Goal: Book appointment/travel/reservation

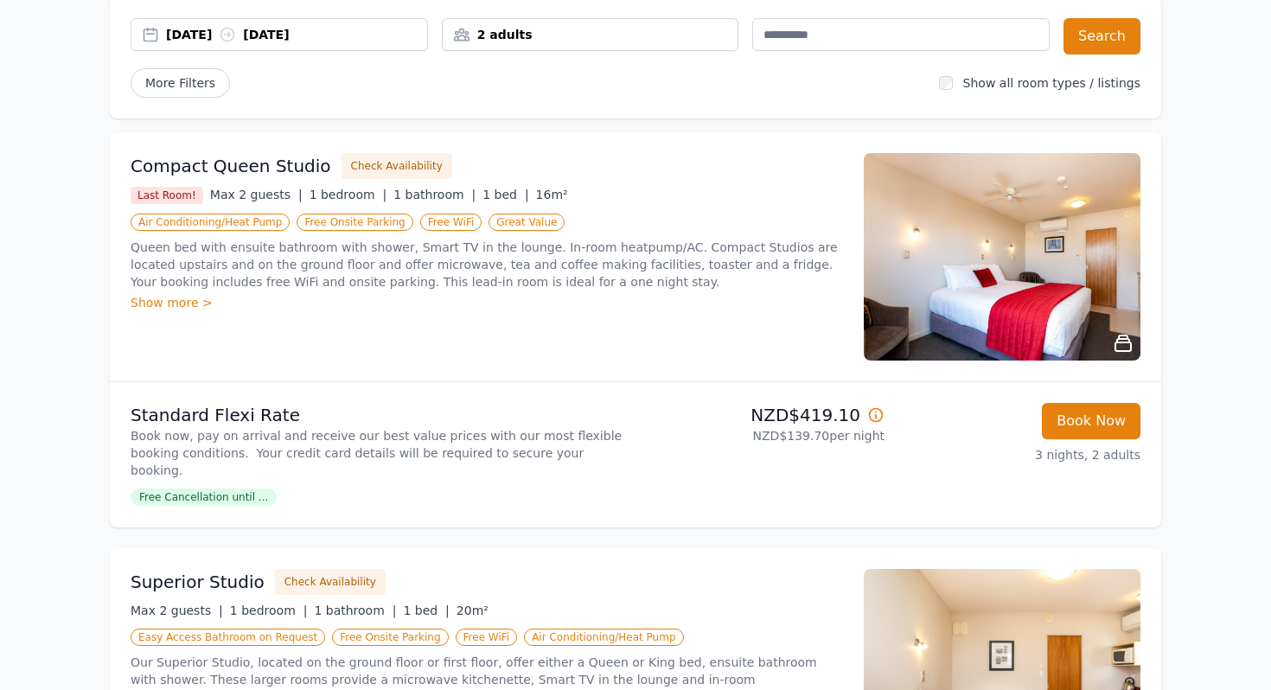
scroll to position [93, 0]
click at [507, 38] on div "2 adults" at bounding box center [591, 33] width 296 height 17
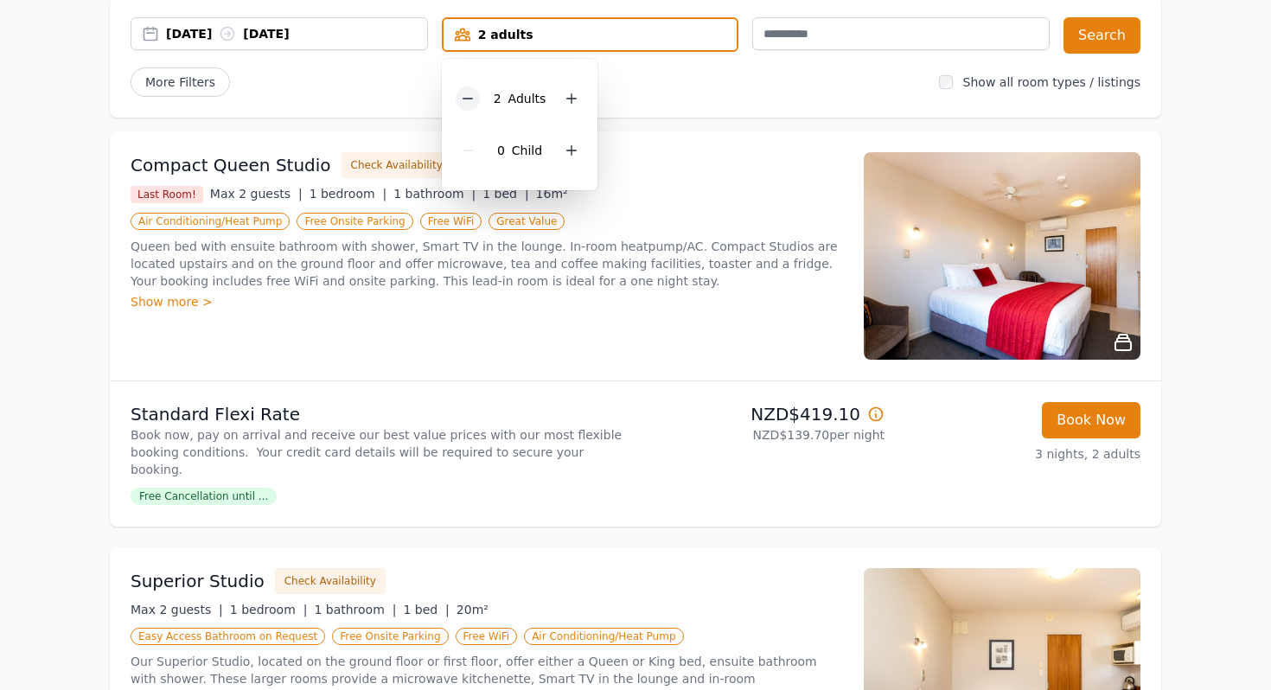
click at [462, 99] on icon at bounding box center [468, 99] width 14 height 14
click at [1092, 48] on button "Search" at bounding box center [1101, 35] width 77 height 36
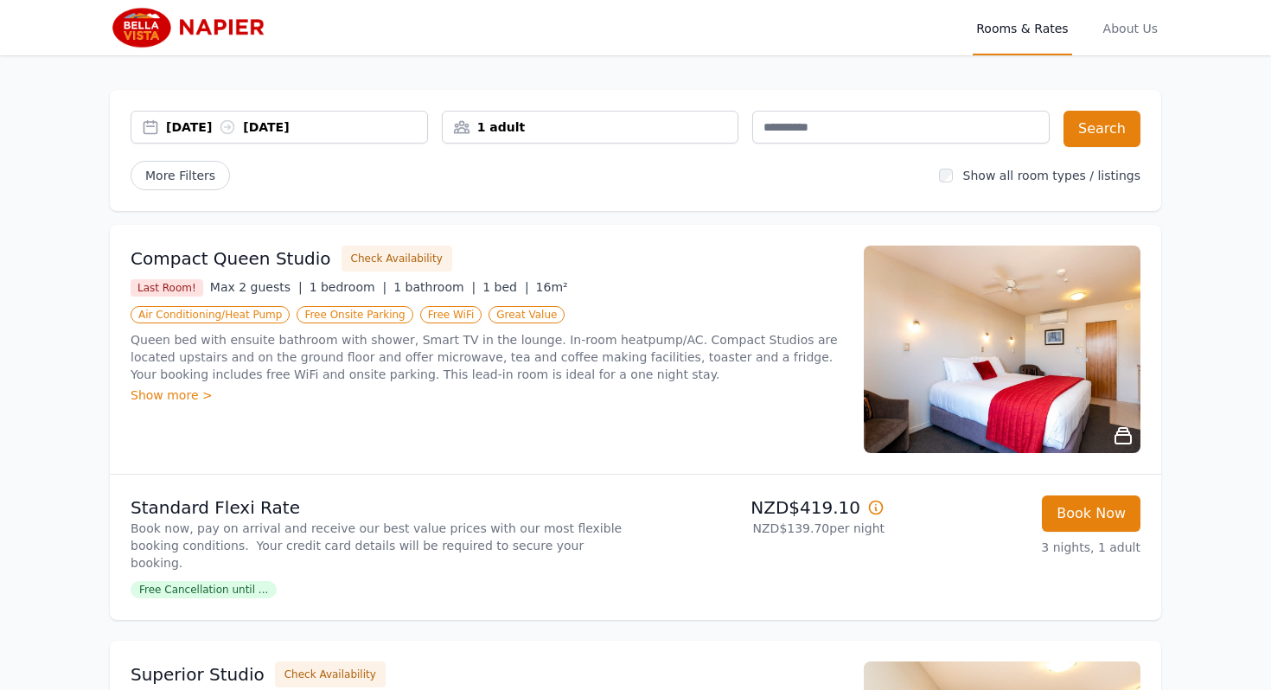
click at [170, 394] on div "Show more >" at bounding box center [487, 394] width 712 height 17
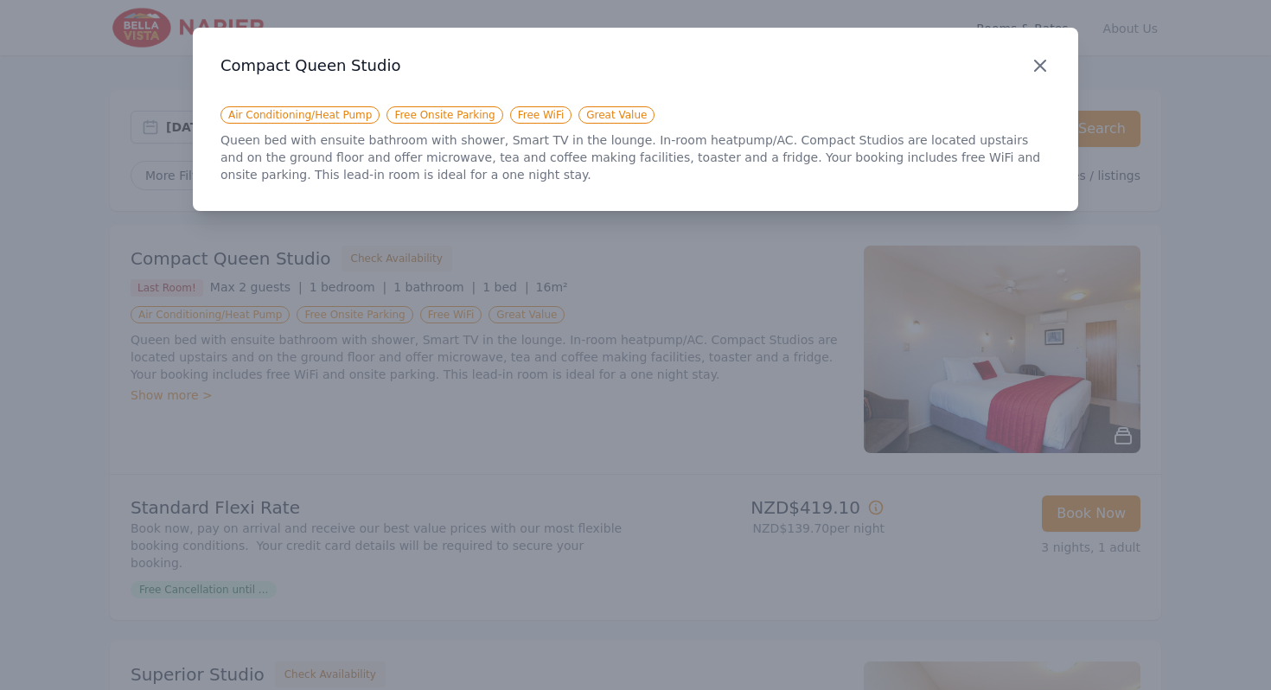
click at [1040, 68] on icon "button" at bounding box center [1040, 65] width 21 height 21
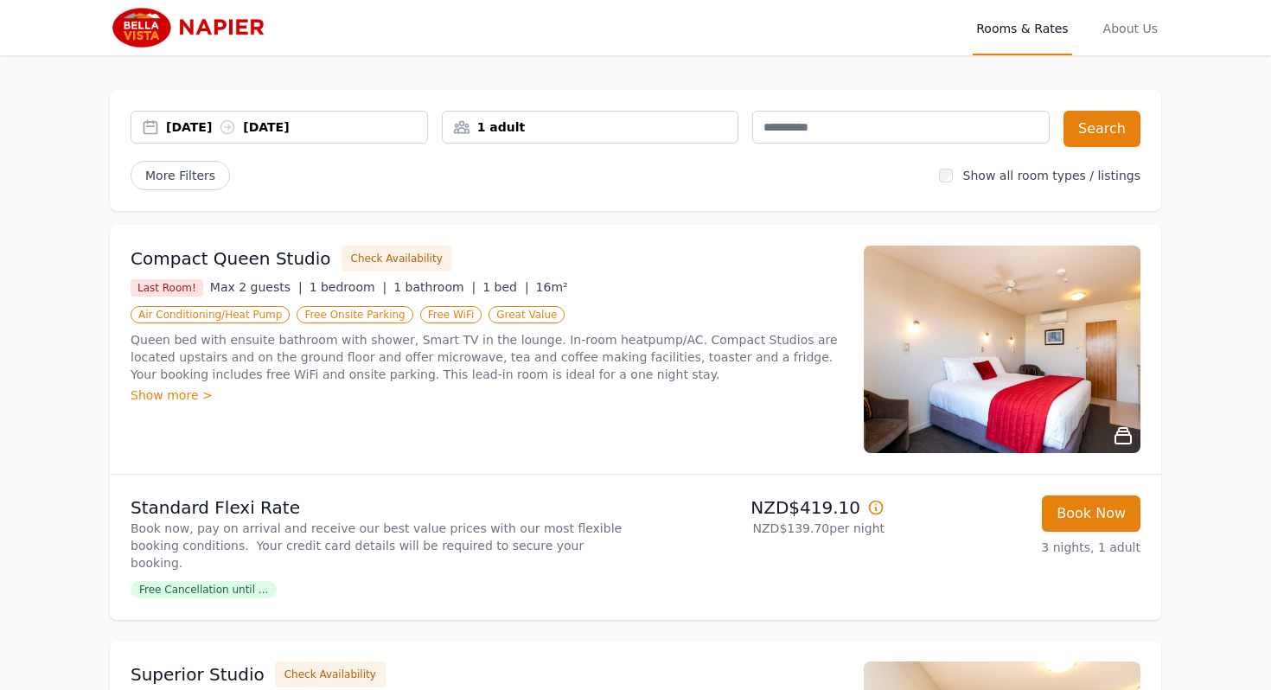
click at [1023, 369] on img at bounding box center [1002, 349] width 277 height 207
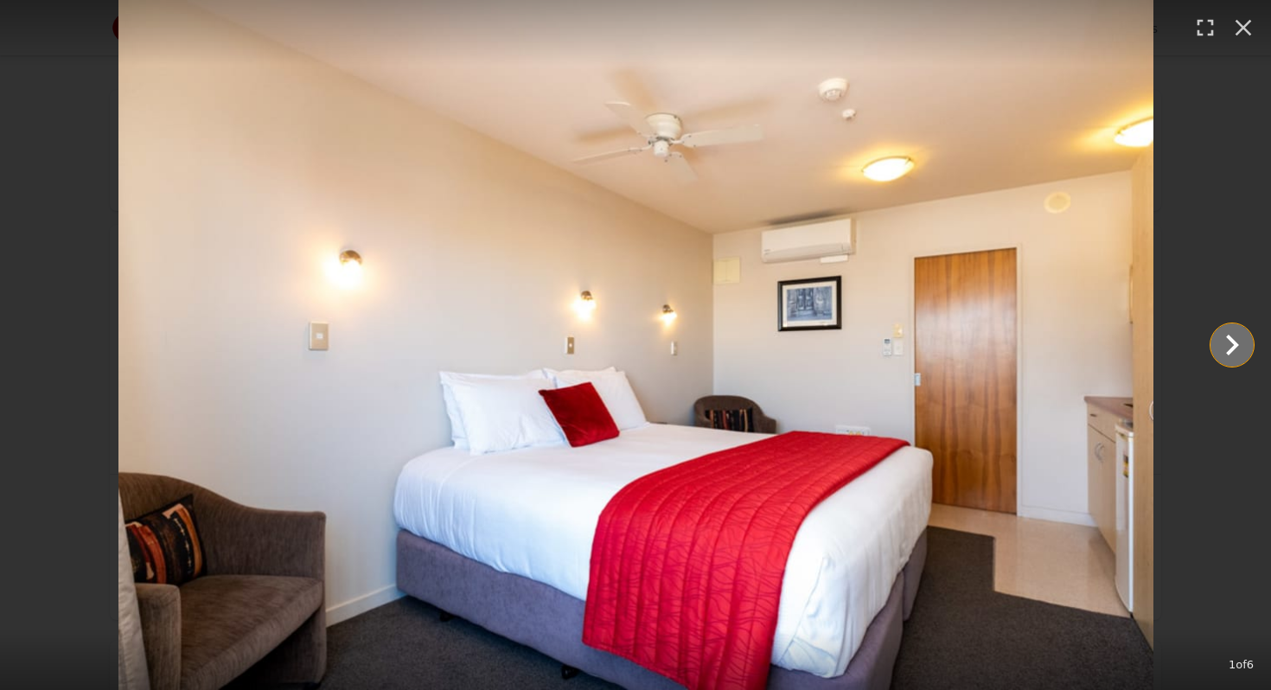
click at [1222, 348] on icon "Show slide 2 of 6" at bounding box center [1231, 344] width 41 height 41
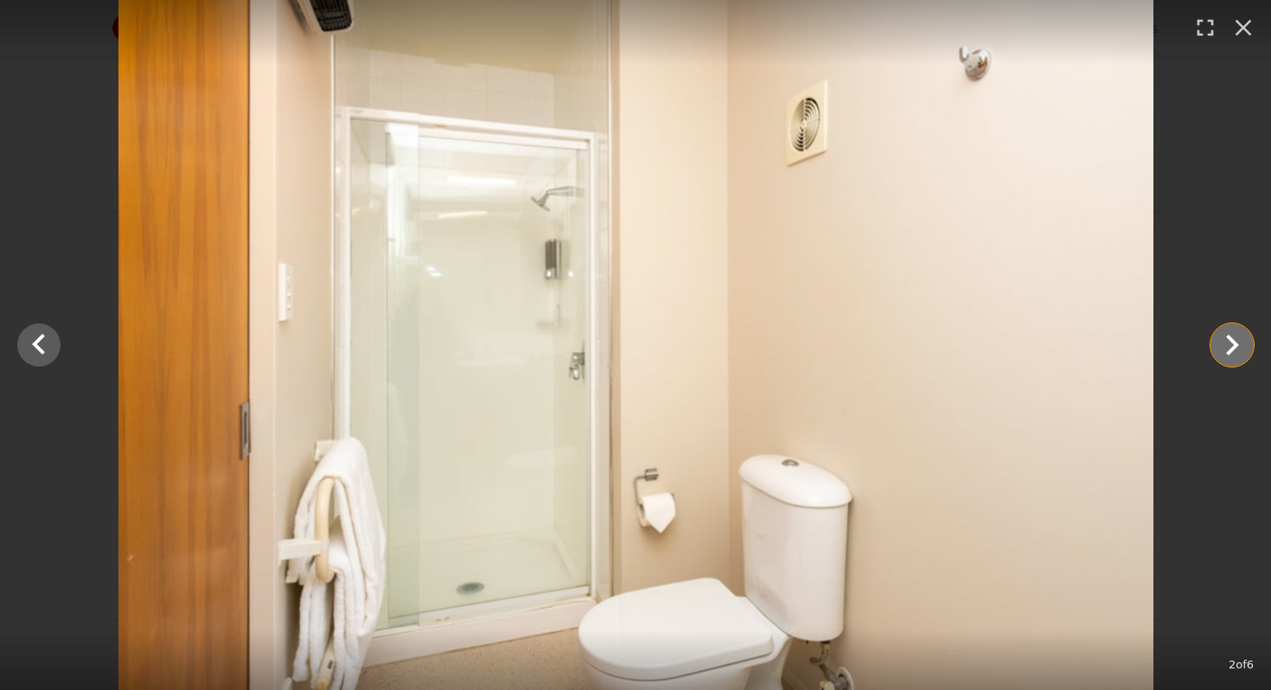
click at [1222, 348] on icon "Show slide 3 of 6" at bounding box center [1231, 344] width 41 height 41
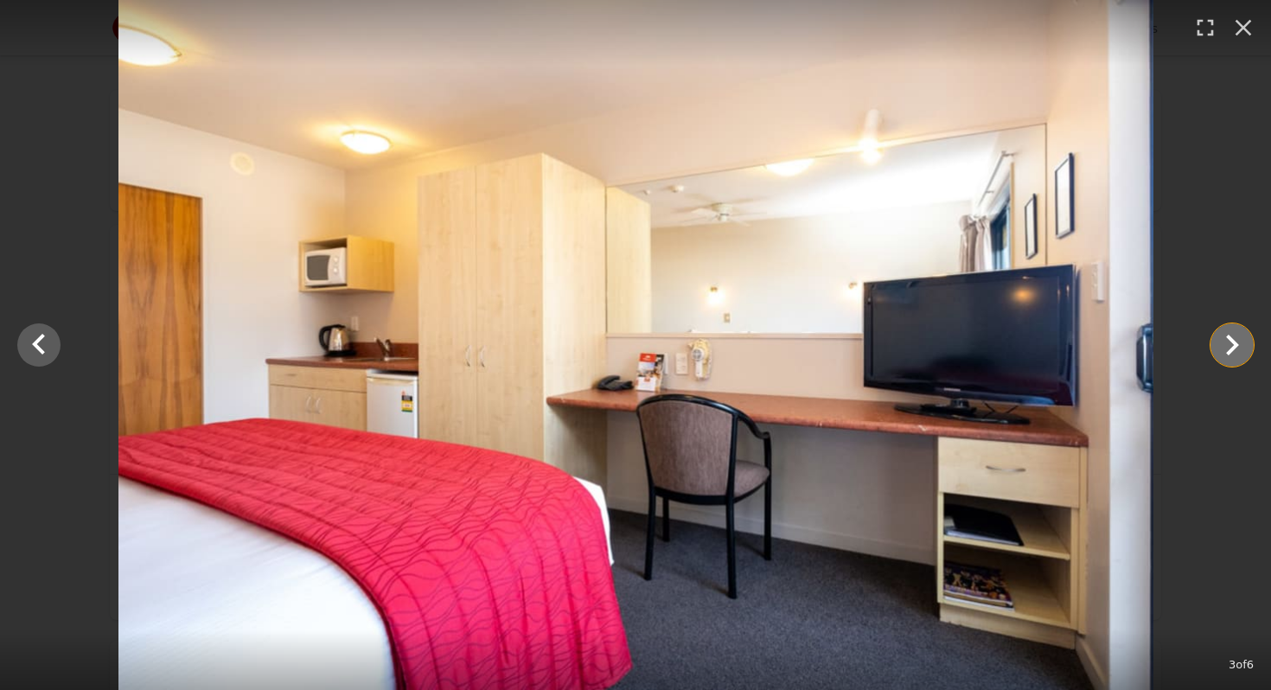
click at [1222, 348] on icon "Show slide 4 of 6" at bounding box center [1231, 344] width 41 height 41
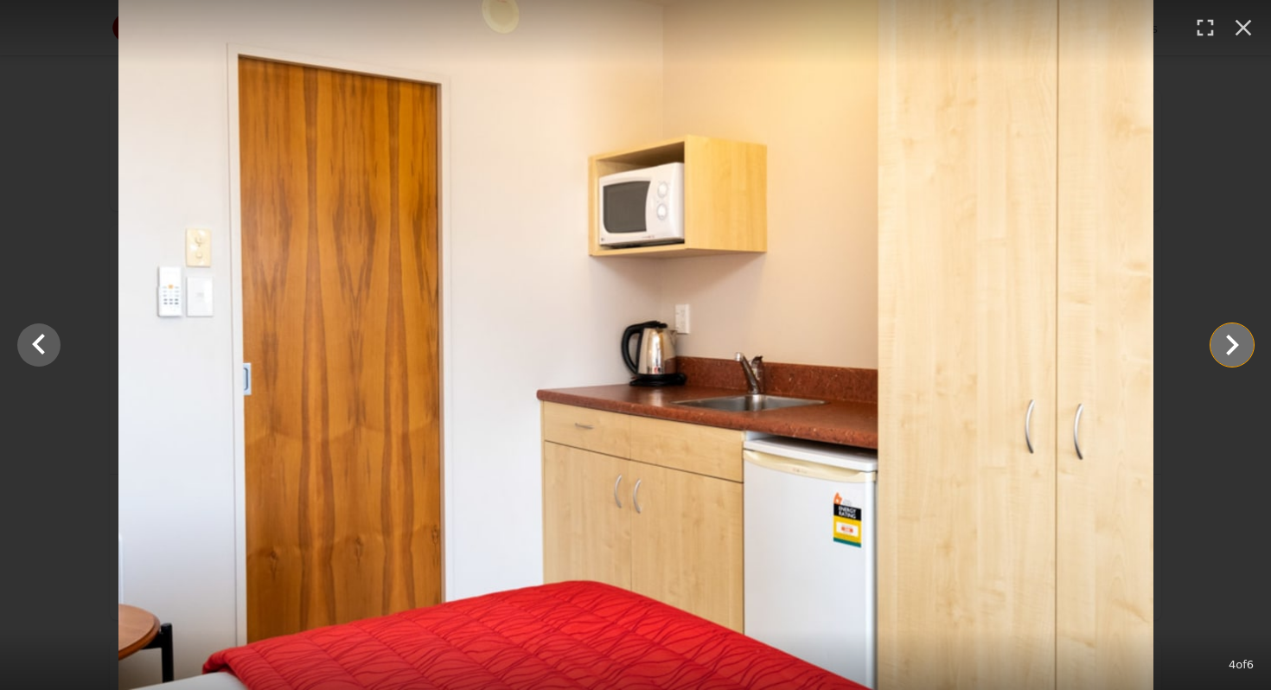
click at [1222, 348] on icon "Show slide 5 of 6" at bounding box center [1231, 344] width 41 height 41
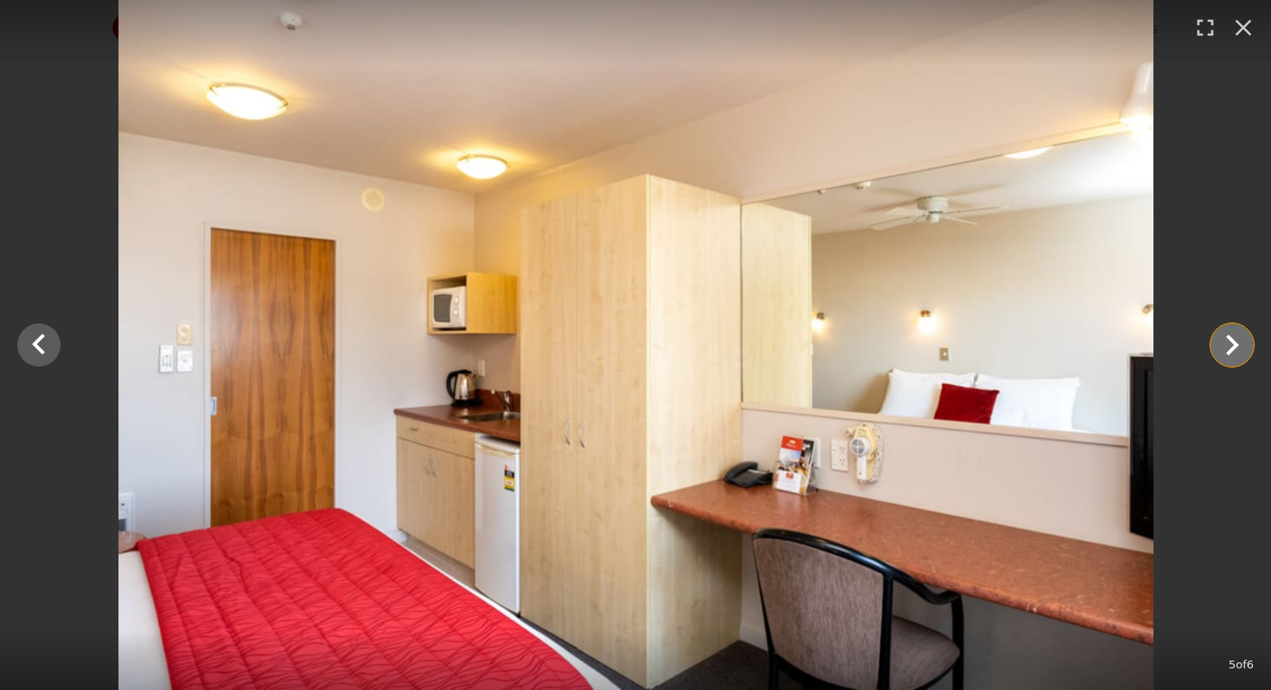
click at [1222, 348] on icon "Show slide 6 of 6" at bounding box center [1231, 344] width 41 height 41
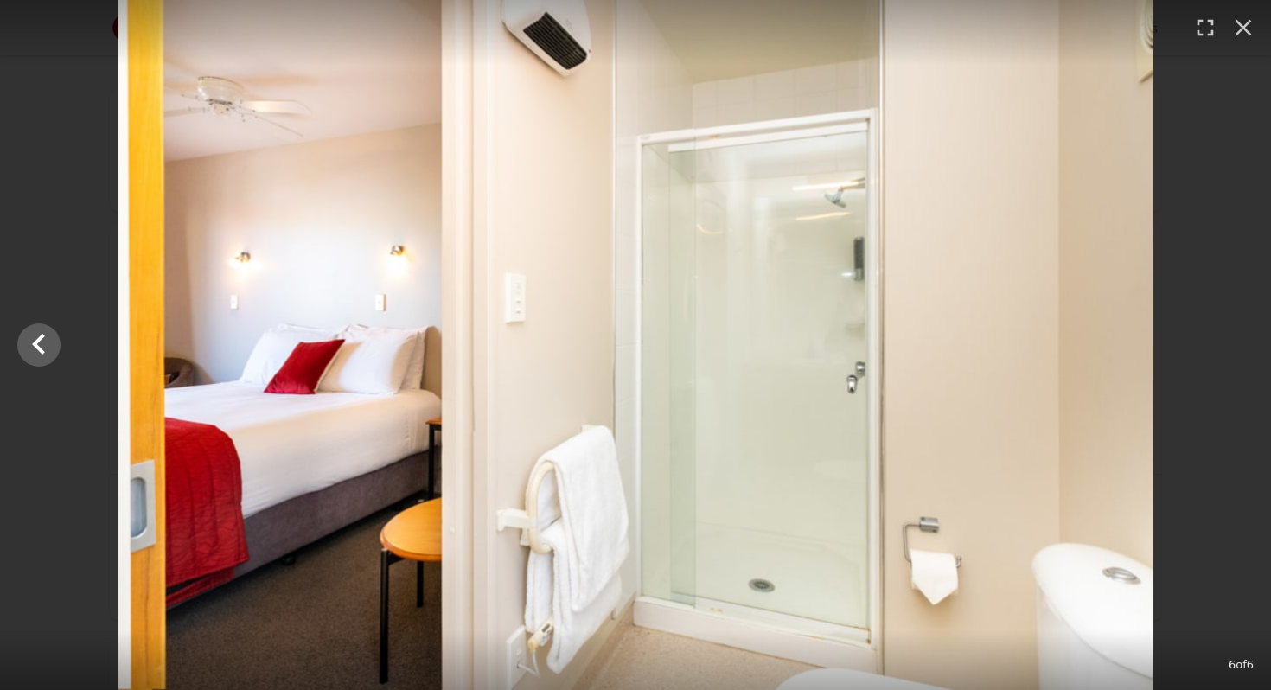
click at [1222, 348] on div at bounding box center [635, 345] width 1271 height 690
